Goal: Navigation & Orientation: Find specific page/section

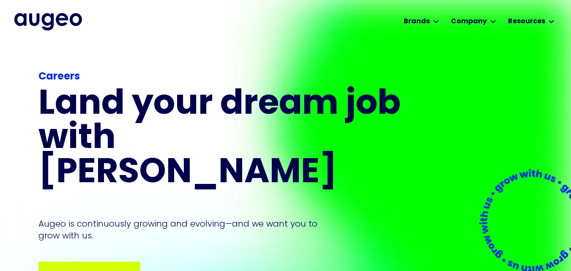
click at [101, 269] on div "Browse open positions" at bounding box center [110, 274] width 71 height 10
